Goal: Information Seeking & Learning: Learn about a topic

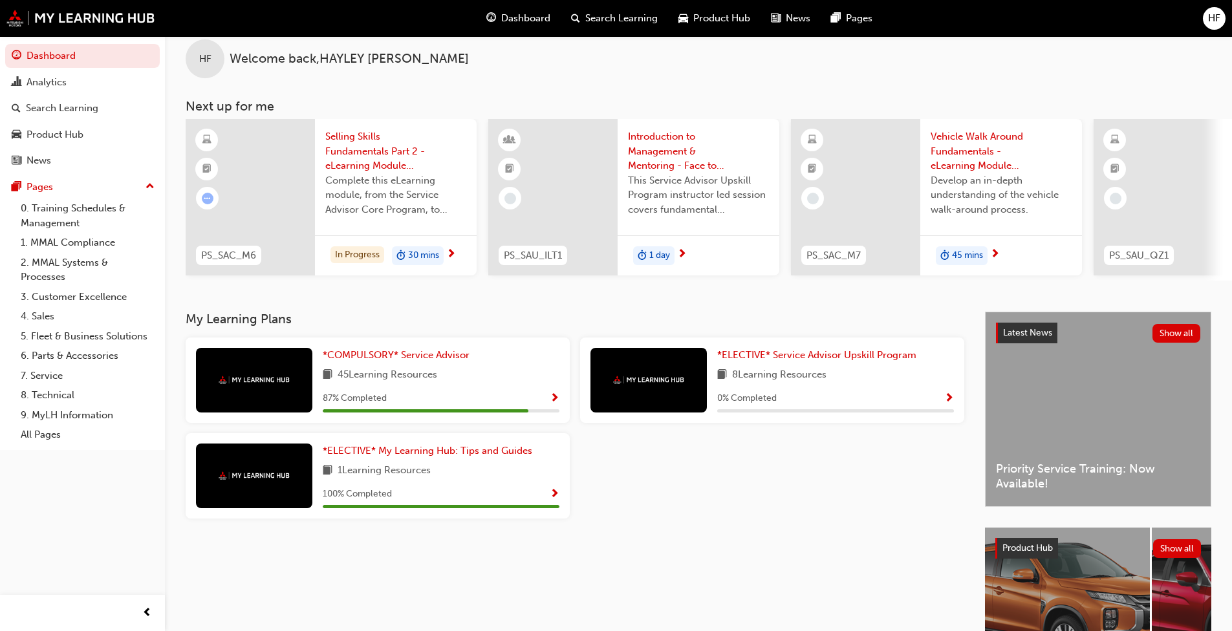
scroll to position [12, 0]
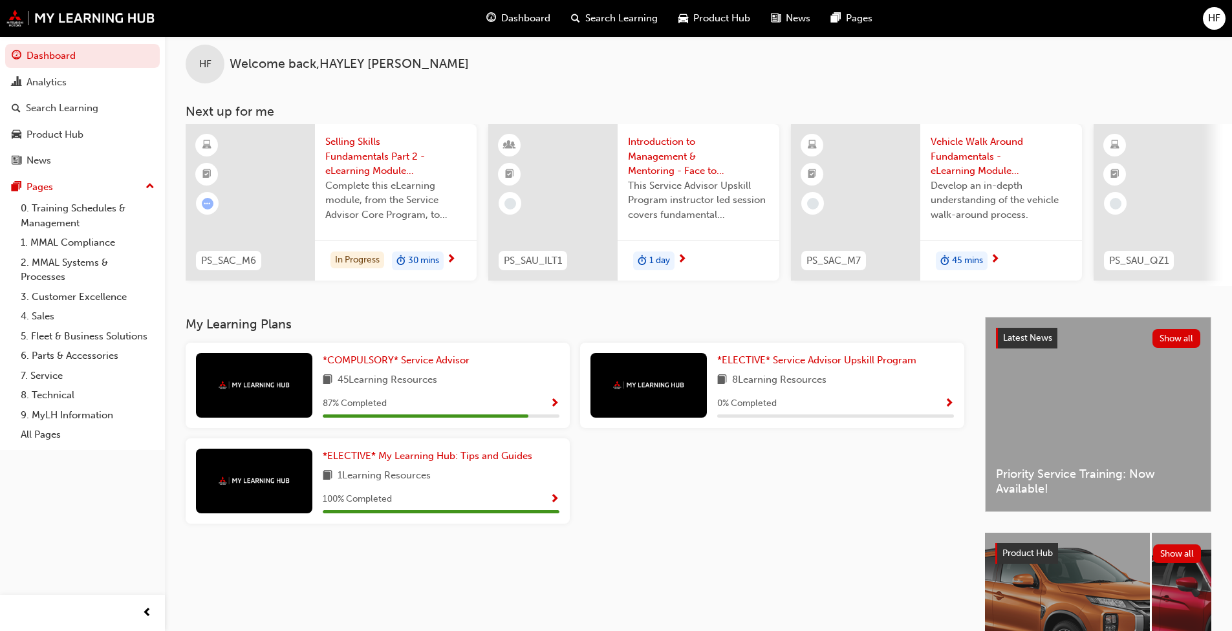
click at [373, 154] on span "Selling Skills Fundamentals Part 2 - eLearning Module (Service Advisor Core Pro…" at bounding box center [395, 156] width 141 height 44
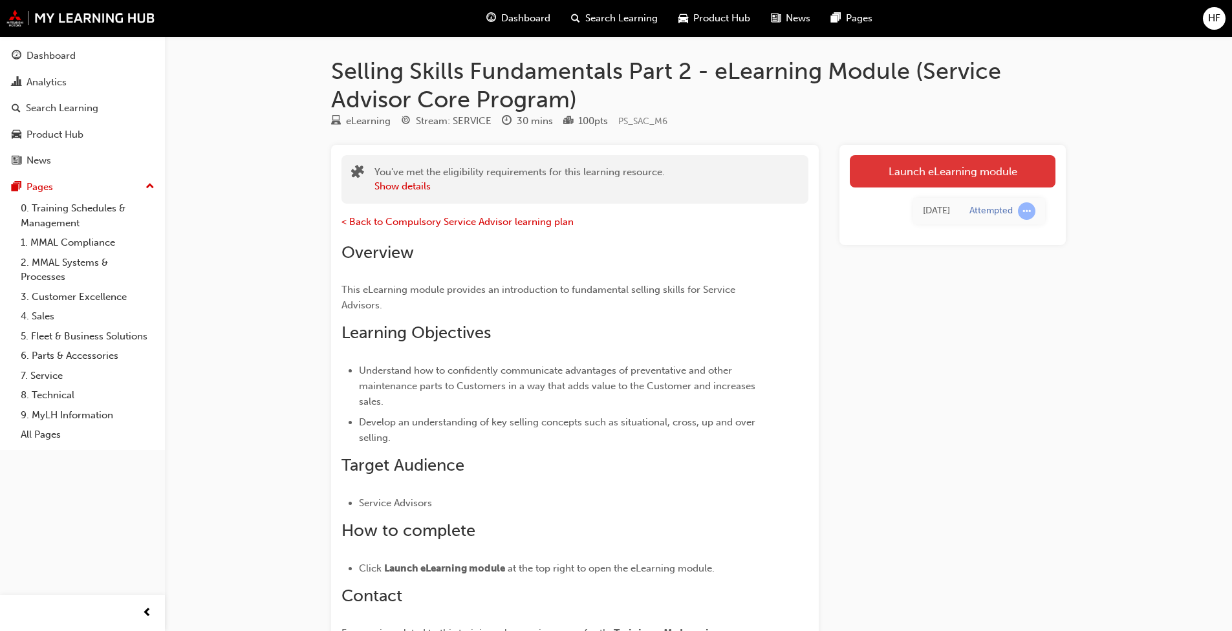
click at [636, 169] on link "Launch eLearning module" at bounding box center [952, 171] width 206 height 32
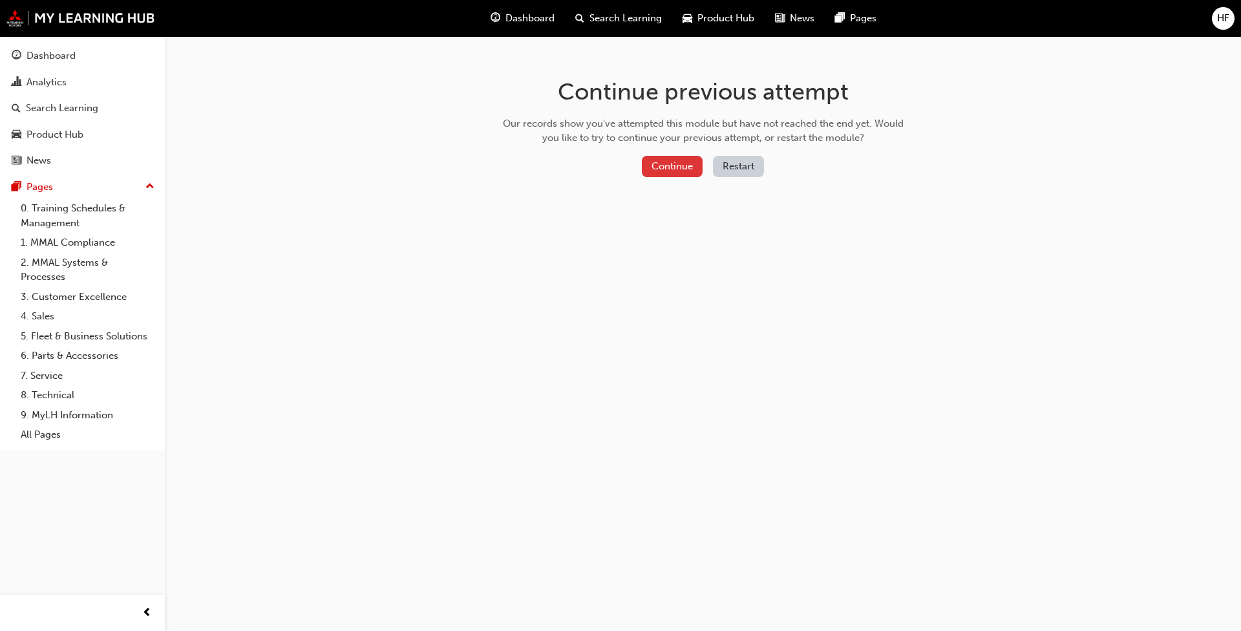
click at [636, 170] on button "Continue" at bounding box center [672, 166] width 61 height 21
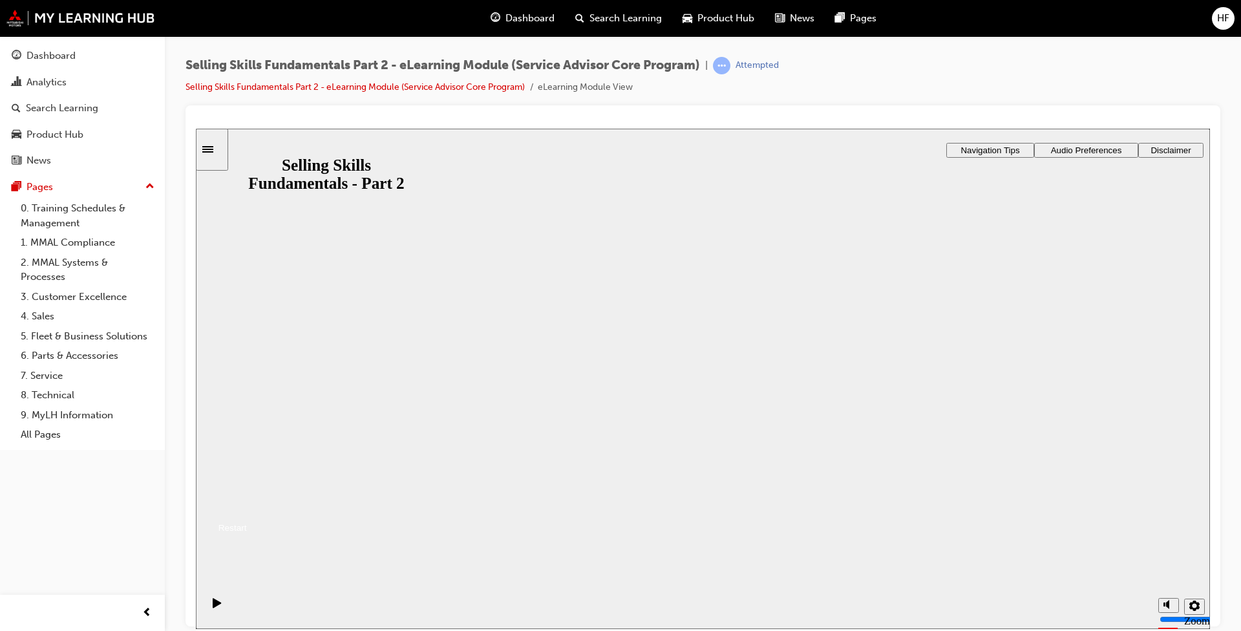
click at [247, 484] on button "Resume" at bounding box center [221, 511] width 51 height 17
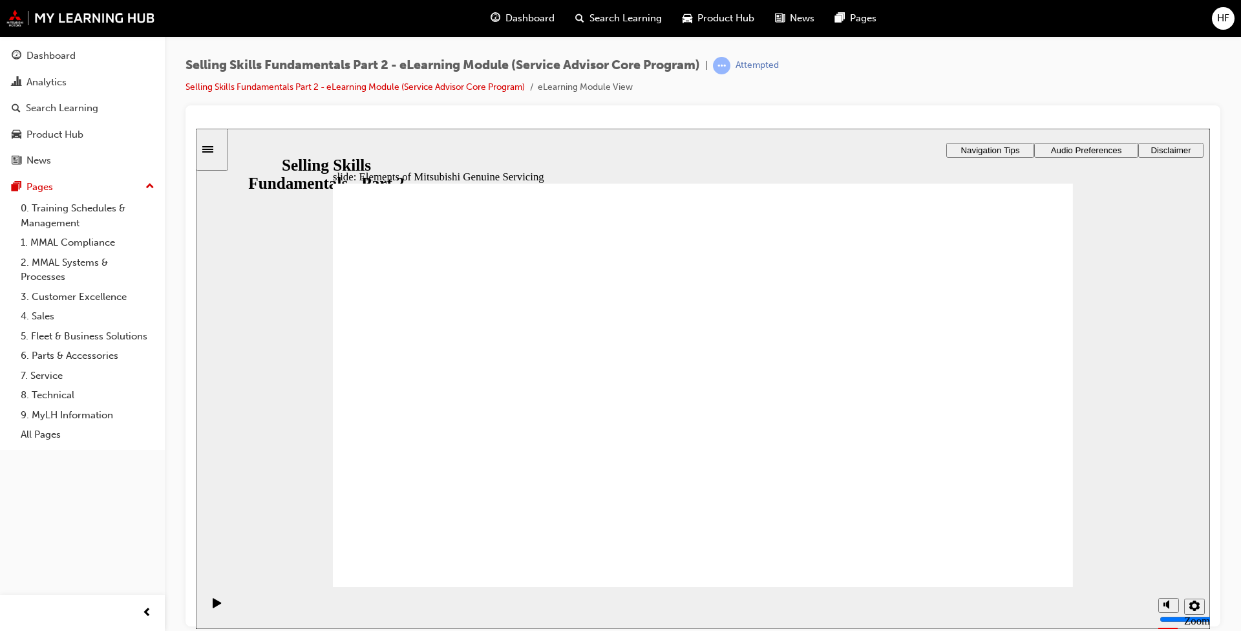
click at [213, 484] on icon "play/pause" at bounding box center [217, 602] width 9 height 10
click at [213, 484] on icon "play/pause" at bounding box center [217, 602] width 8 height 10
drag, startPoint x: 534, startPoint y: 359, endPoint x: 530, endPoint y: 365, distance: 7.0
click at [636, 150] on span "Navigation Tips" at bounding box center [990, 150] width 59 height 10
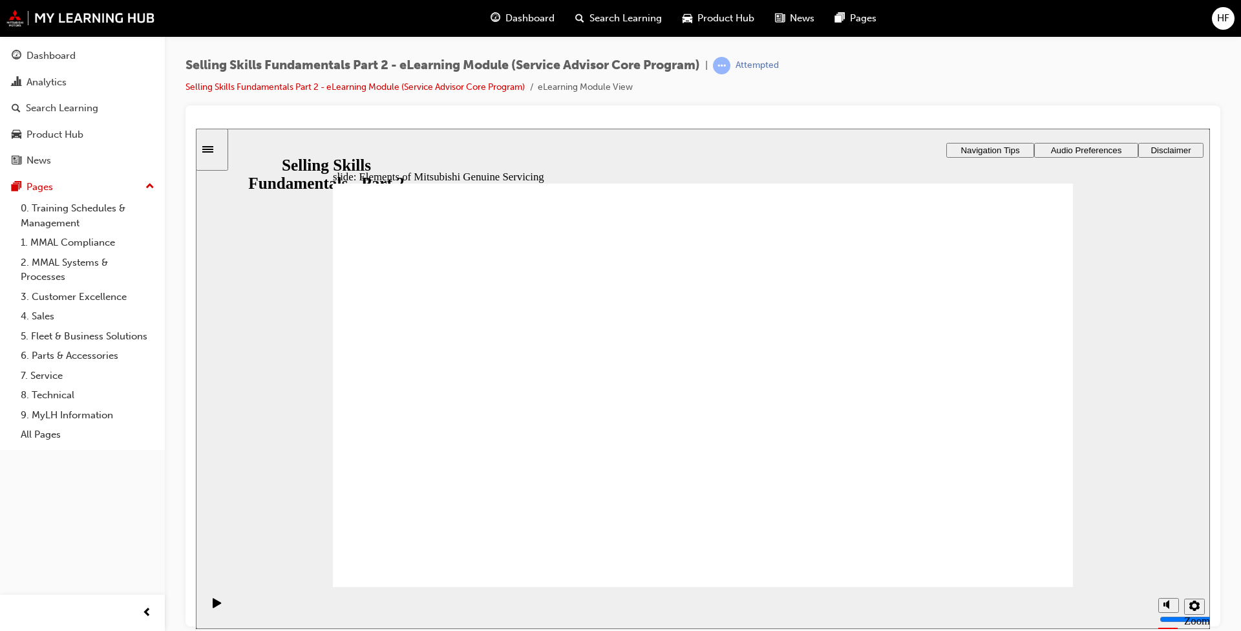
drag, startPoint x: 1047, startPoint y: 148, endPoint x: 1039, endPoint y: 158, distance: 12.8
click at [636, 155] on button "Audio Preferences" at bounding box center [1086, 149] width 104 height 15
click at [220, 144] on div "Sidebar Toggle" at bounding box center [212, 149] width 22 height 10
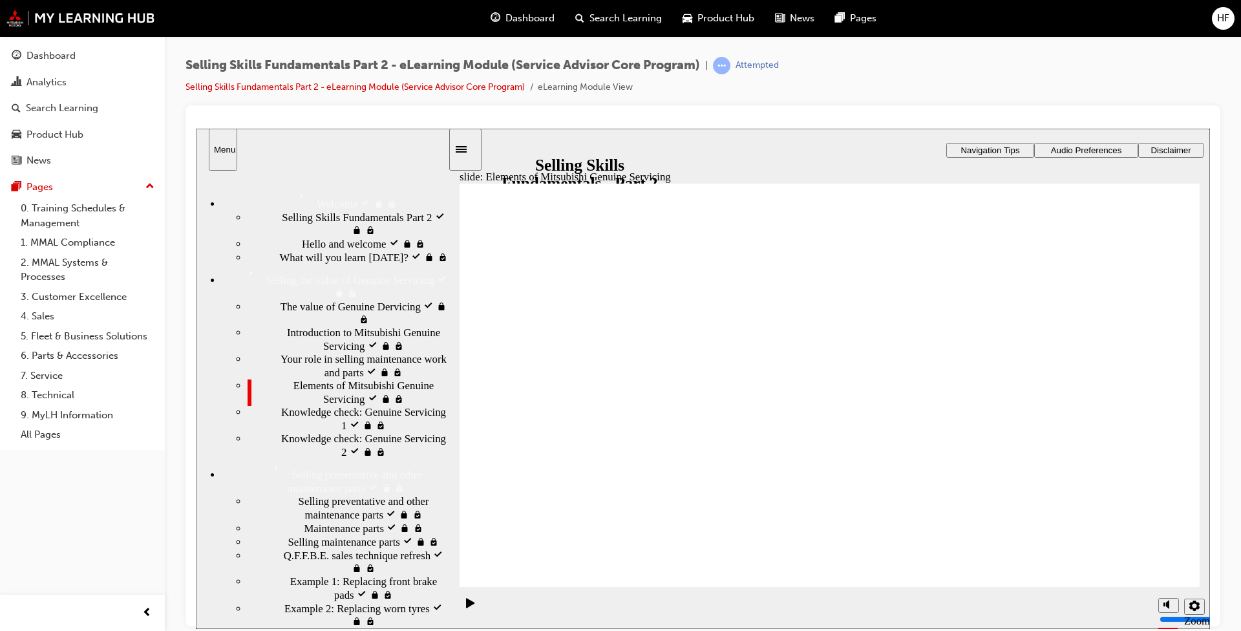
click at [306, 432] on div "Knowledge check: Genuine Servicing 1 locked Knowledge check: Genuine Servicing 1" at bounding box center [348, 418] width 200 height 27
click at [294, 405] on span "Elements of Mitsubishi Genuine Servicing visited" at bounding box center [371, 392] width 155 height 26
click at [237, 81] on link "Selling Skills Fundamentals Part 2 - eLearning Module (Service Advisor Core Pro…" at bounding box center [355, 86] width 339 height 11
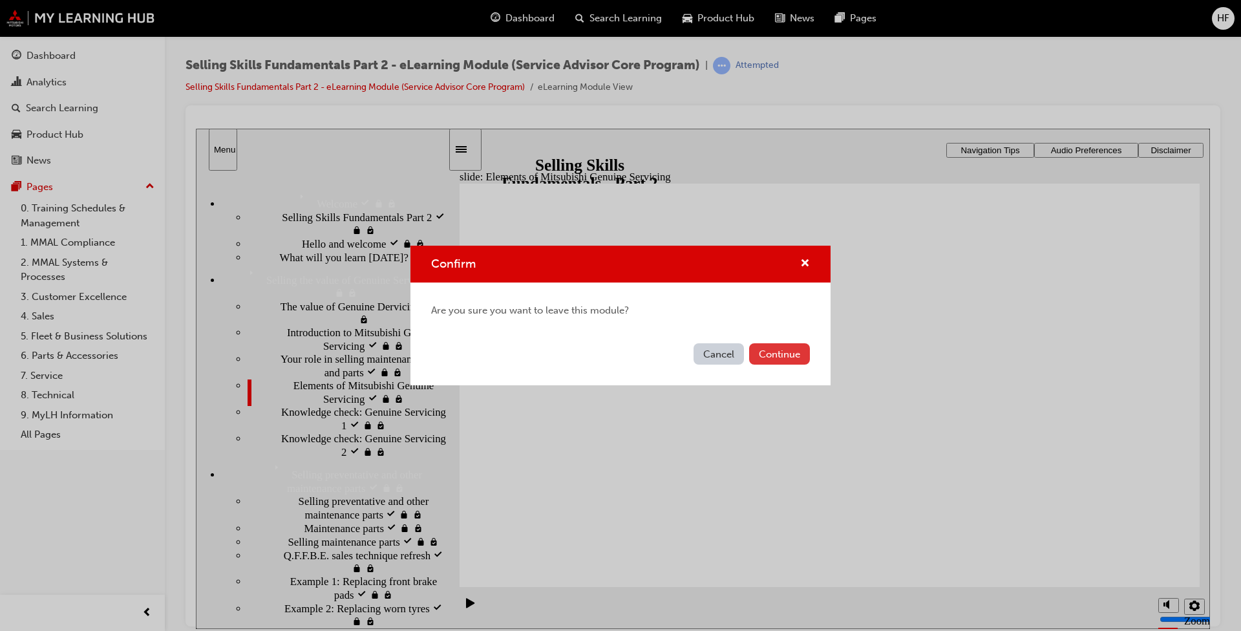
click at [636, 348] on button "Continue" at bounding box center [779, 353] width 61 height 21
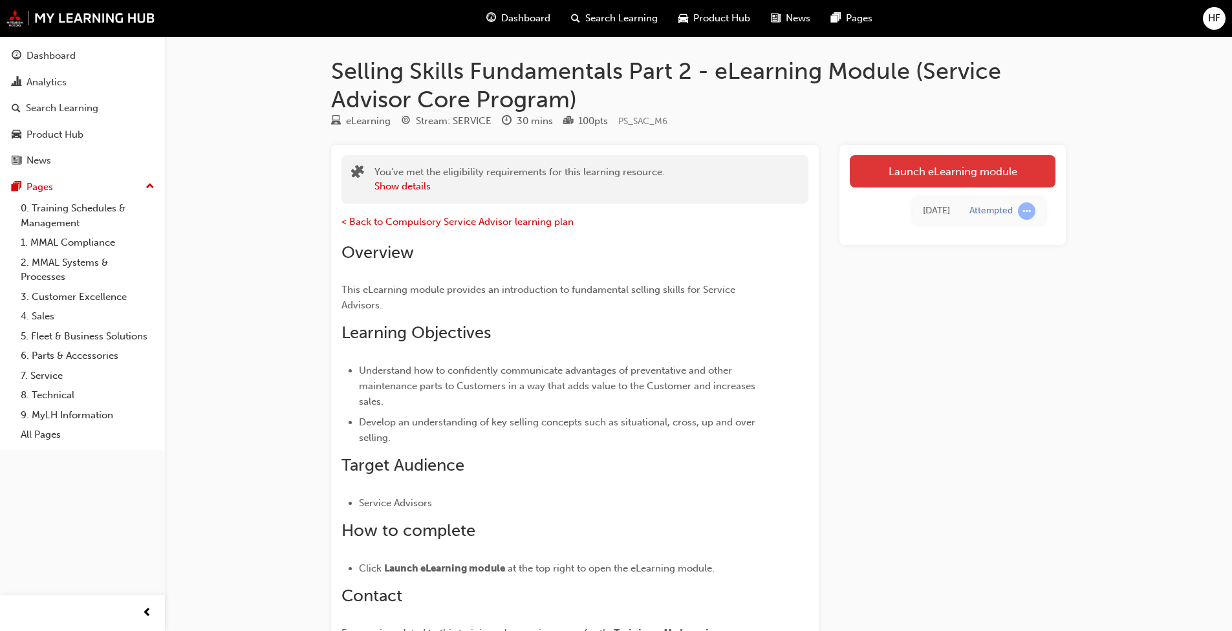
click at [636, 177] on link "Launch eLearning module" at bounding box center [952, 171] width 206 height 32
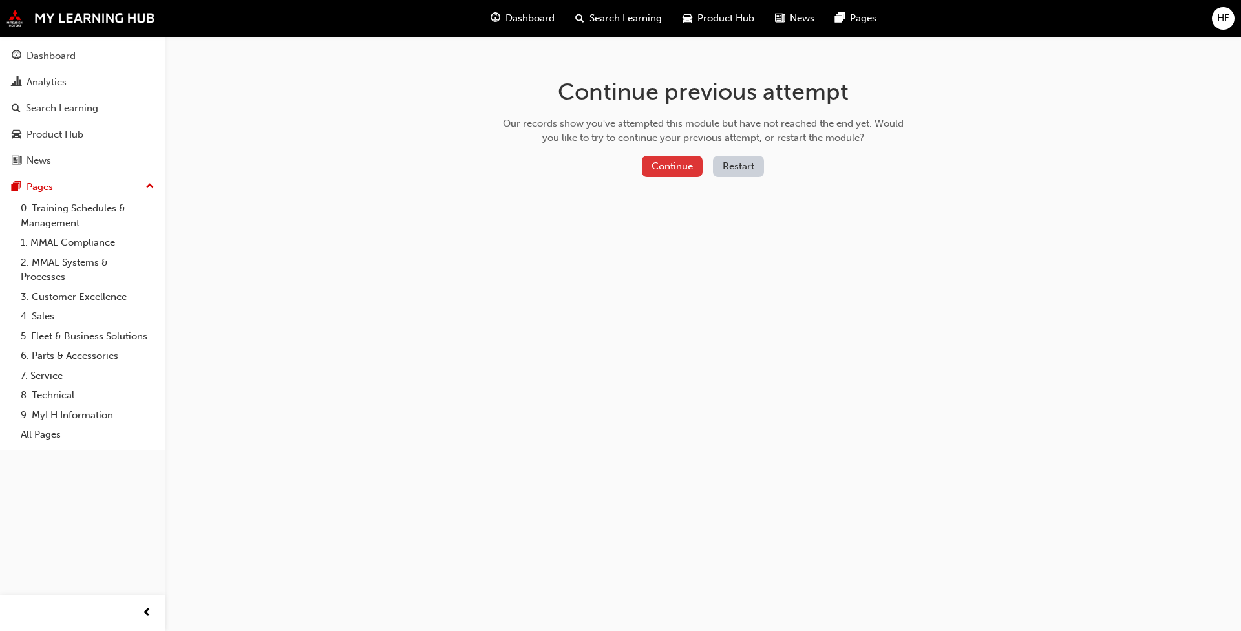
click at [636, 166] on button "Continue" at bounding box center [672, 166] width 61 height 21
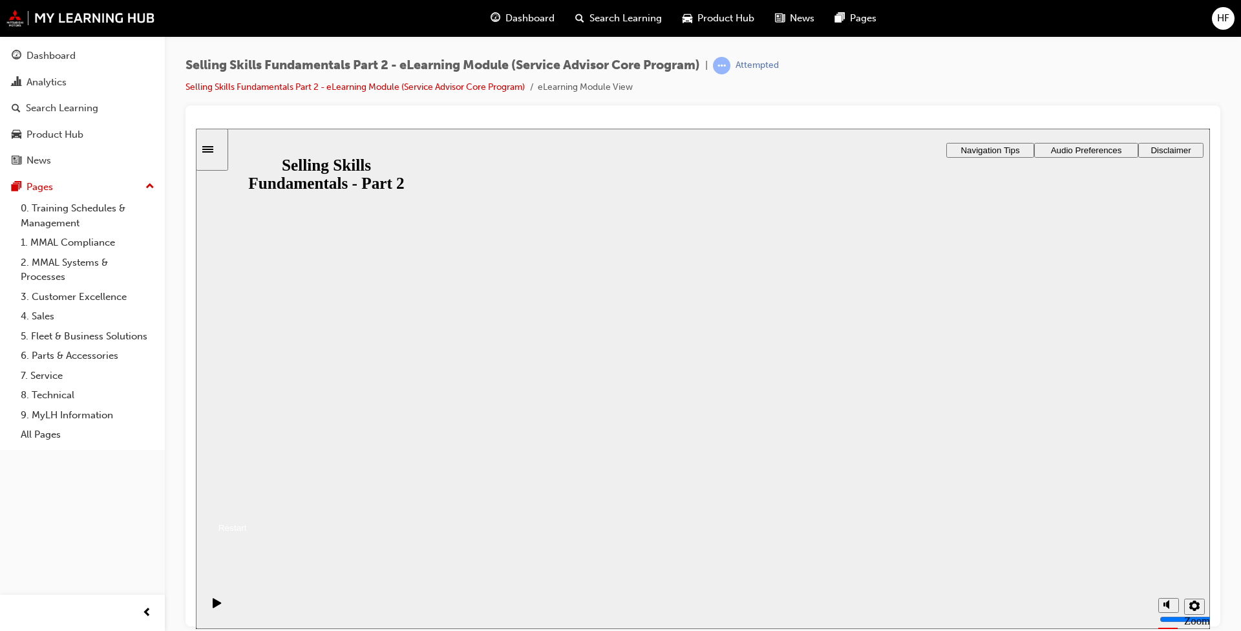
click at [247, 484] on button "Resume" at bounding box center [221, 511] width 51 height 17
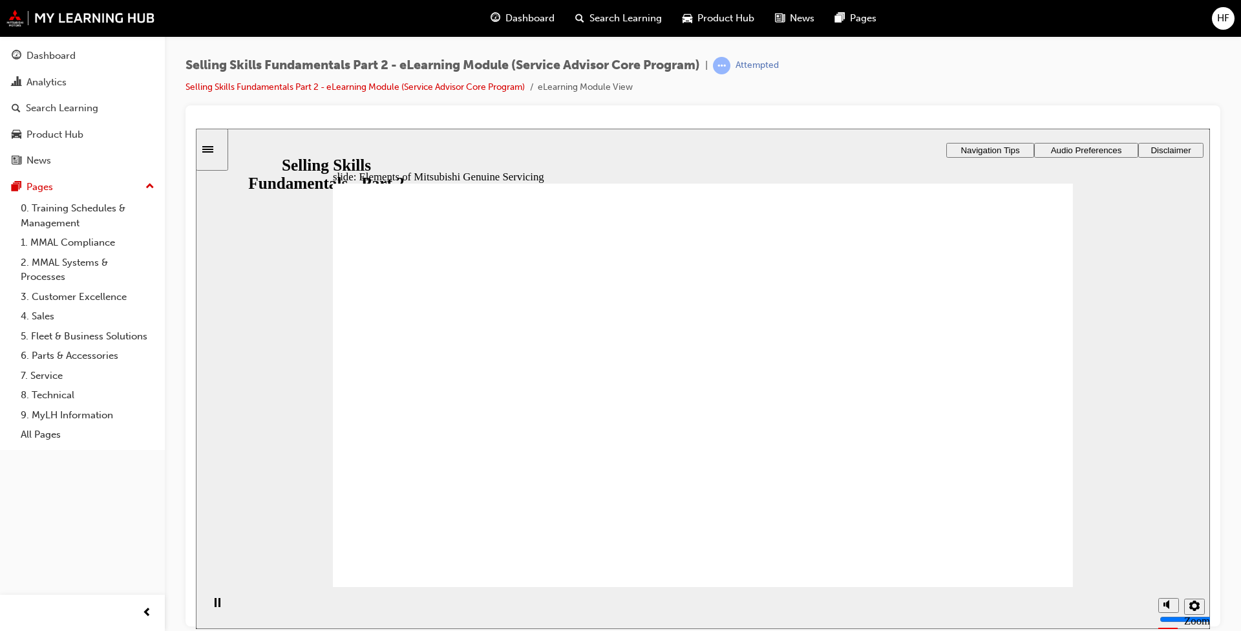
drag, startPoint x: 559, startPoint y: 372, endPoint x: 570, endPoint y: 387, distance: 18.1
